Goal: Information Seeking & Learning: Learn about a topic

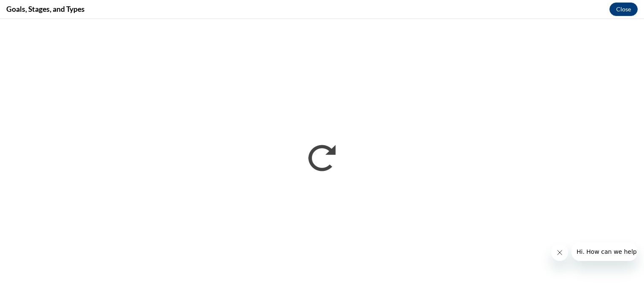
click at [561, 252] on icon "Close message from company" at bounding box center [559, 253] width 7 height 7
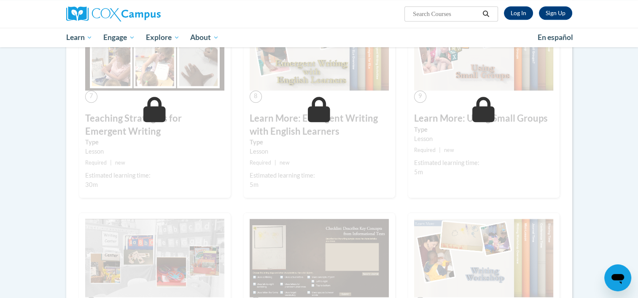
scroll to position [598, 0]
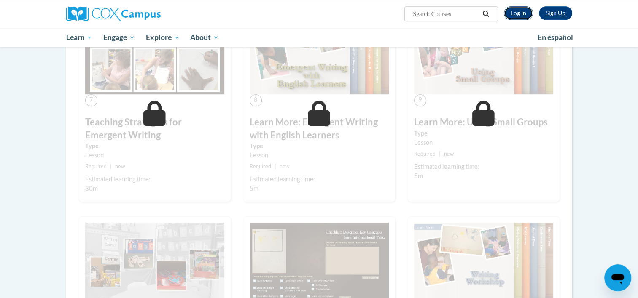
drag, startPoint x: 644, startPoint y: 48, endPoint x: 516, endPoint y: 12, distance: 132.8
click at [516, 12] on link "Log In" at bounding box center [518, 12] width 29 height 13
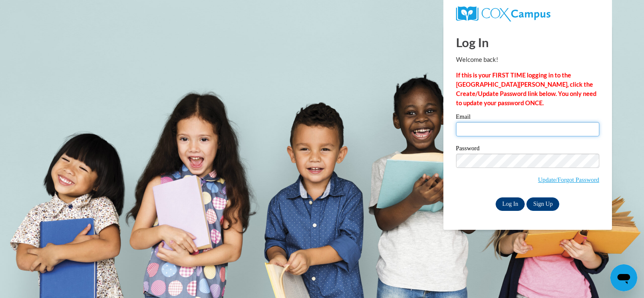
type input "Sforbes@brightoncenter.com"
click at [510, 204] on input "Log In" at bounding box center [511, 204] width 30 height 13
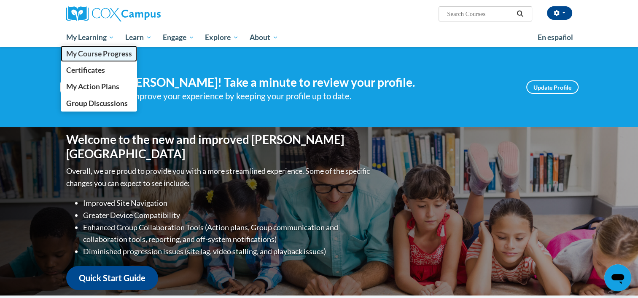
click at [93, 57] on span "My Course Progress" at bounding box center [99, 53] width 66 height 9
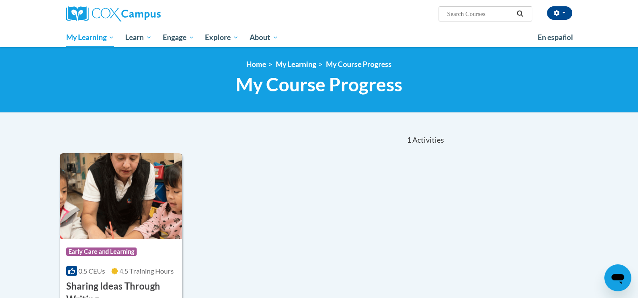
click at [107, 282] on h3 "Sharing Ideas Through Writing" at bounding box center [121, 293] width 110 height 26
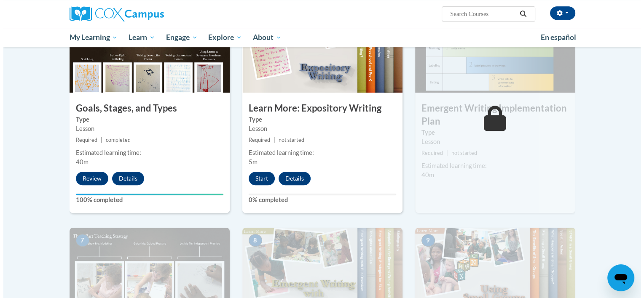
scroll to position [489, 0]
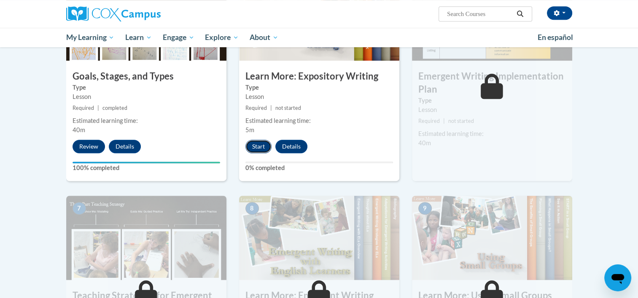
click at [258, 140] on button "Start" at bounding box center [258, 146] width 26 height 13
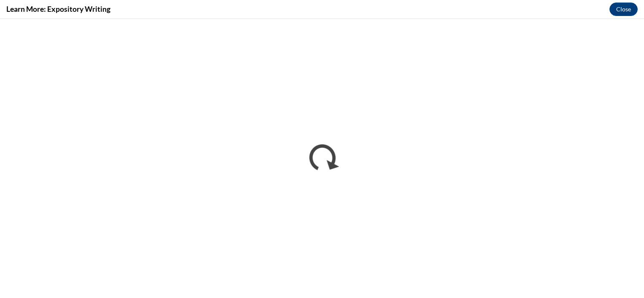
scroll to position [0, 0]
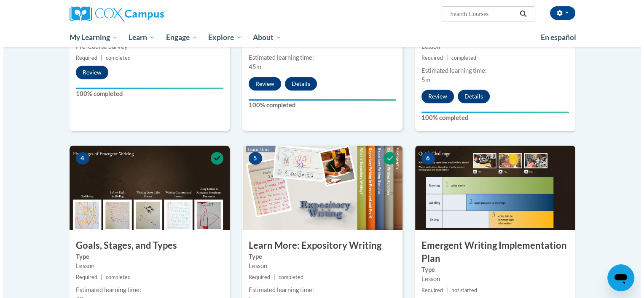
scroll to position [525, 0]
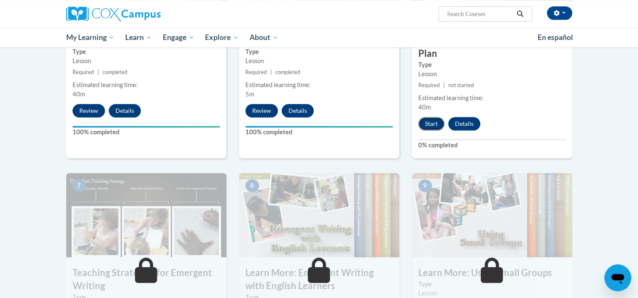
click at [430, 117] on button "Start" at bounding box center [431, 123] width 26 height 13
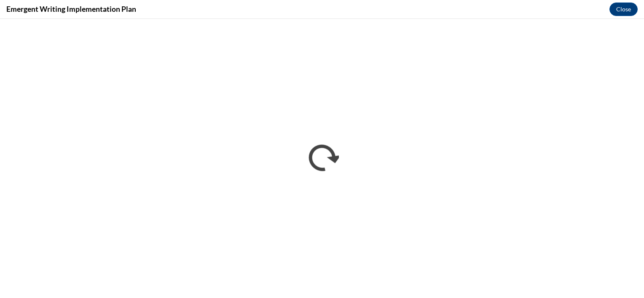
scroll to position [0, 0]
